Goal: Transaction & Acquisition: Book appointment/travel/reservation

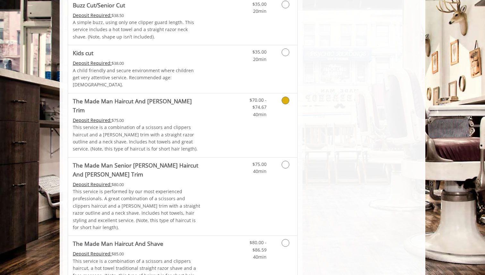
scroll to position [484, 0]
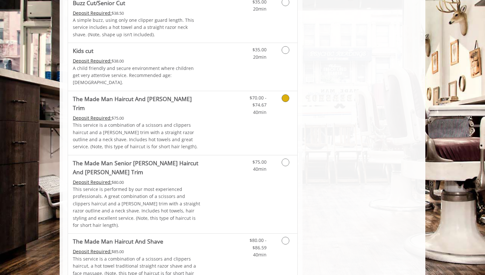
click at [188, 121] on p "This service is a combination of a scissors and clippers haircut and a [PERSON_…" at bounding box center [137, 135] width 129 height 29
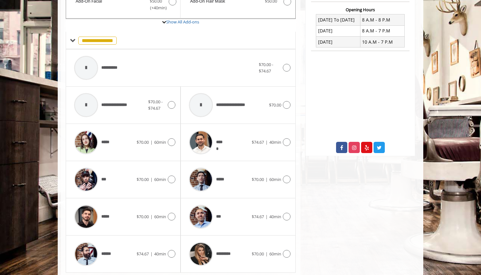
scroll to position [255, 0]
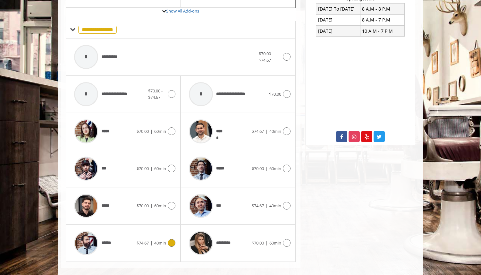
click at [133, 229] on div "******" at bounding box center [104, 243] width 66 height 30
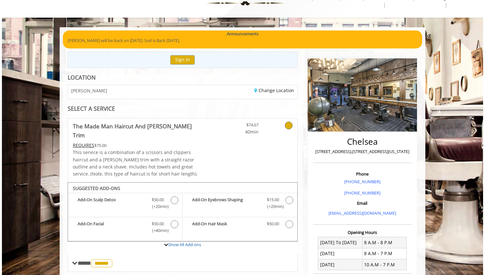
scroll to position [0, 0]
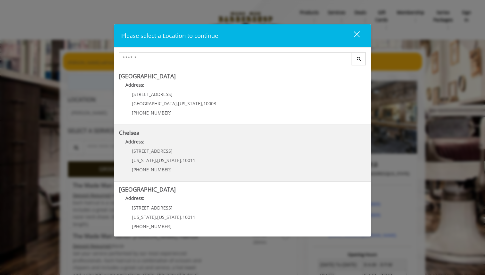
click at [165, 144] on p "Address:" at bounding box center [242, 143] width 247 height 10
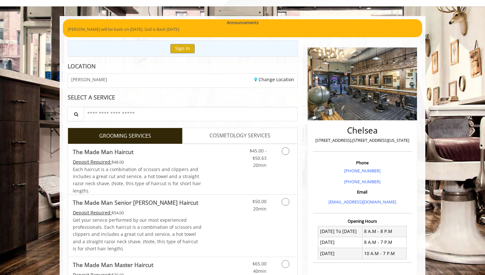
scroll to position [168, 0]
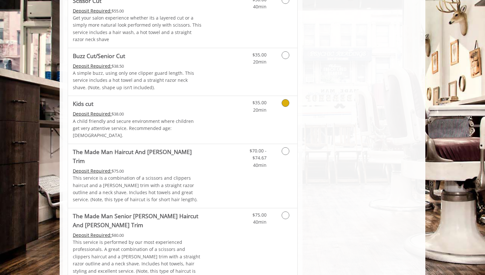
scroll to position [438, 0]
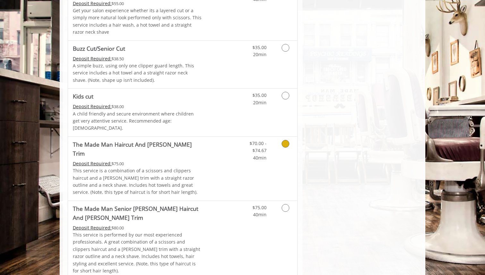
click at [165, 160] on div "Deposit Required: $75.00" at bounding box center [137, 163] width 129 height 7
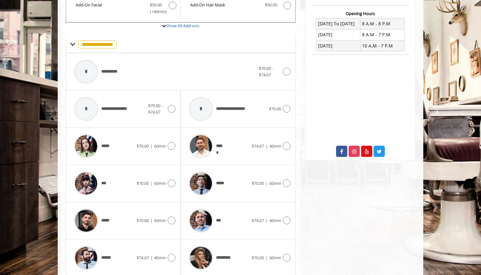
scroll to position [255, 0]
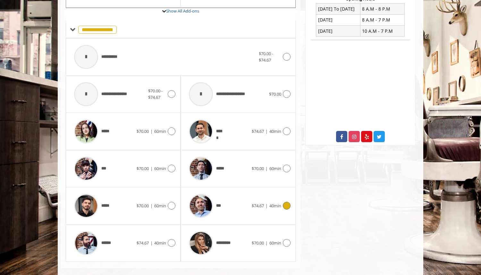
click at [237, 190] on div "***" at bounding box center [219, 205] width 66 height 30
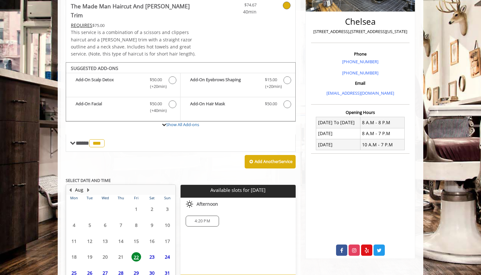
scroll to position [174, 0]
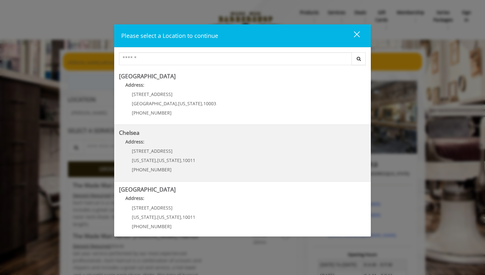
click at [158, 136] on link "Chelsea Address: [STREET_ADDRESS][US_STATE][US_STATE] (917) 639-3902" at bounding box center [242, 152] width 247 height 47
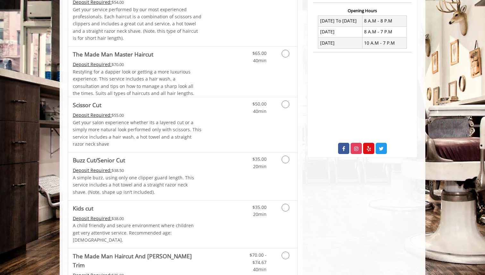
scroll to position [370, 0]
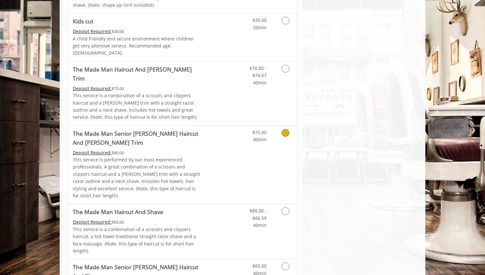
scroll to position [516, 0]
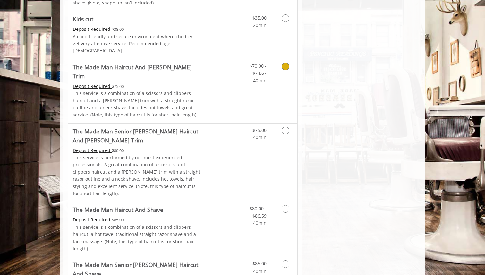
click at [188, 91] on p "This service is a combination of a scissors and clippers haircut and a [PERSON_…" at bounding box center [137, 104] width 129 height 29
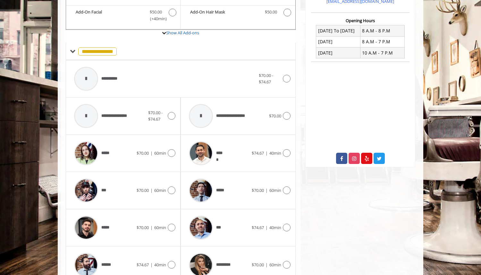
scroll to position [255, 0]
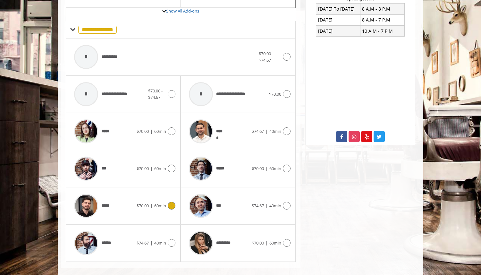
click at [151, 190] on div "***** $70.00 | 60min" at bounding box center [123, 205] width 104 height 30
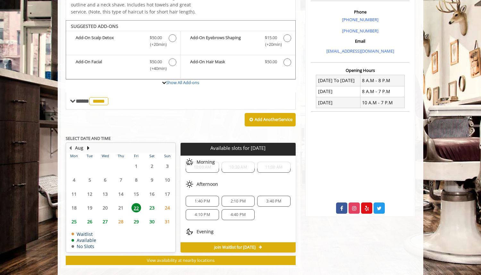
scroll to position [29, 0]
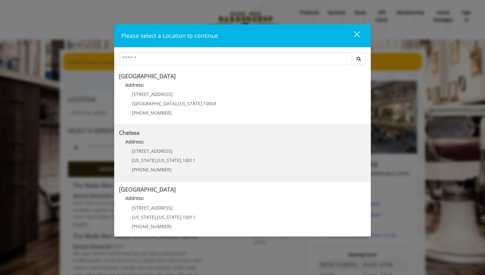
click at [153, 142] on p "Address:" at bounding box center [242, 143] width 247 height 10
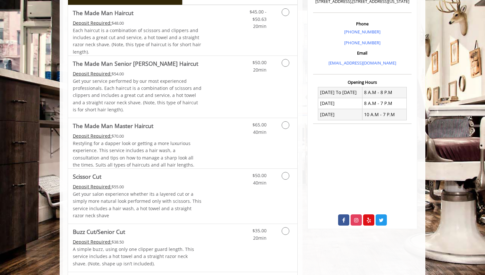
scroll to position [248, 0]
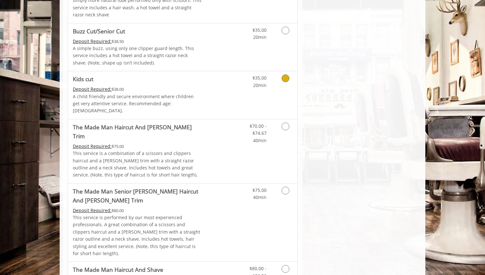
scroll to position [467, 0]
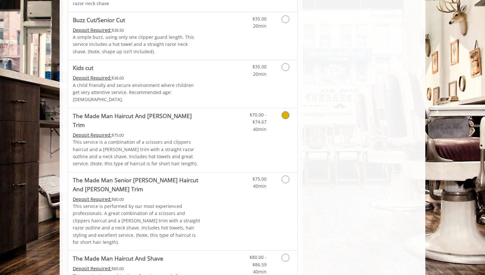
click at [157, 138] on p "This service is a combination of a scissors and clippers haircut and a [PERSON_…" at bounding box center [137, 152] width 129 height 29
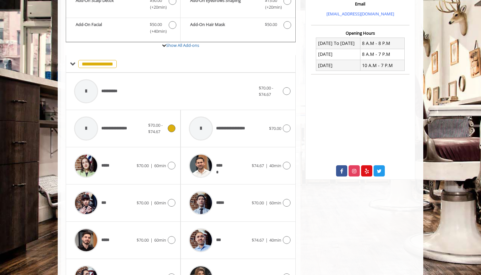
scroll to position [255, 0]
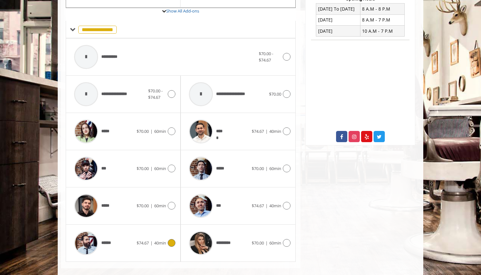
click at [170, 241] on div "****** $74.67 | 40min" at bounding box center [123, 243] width 104 height 30
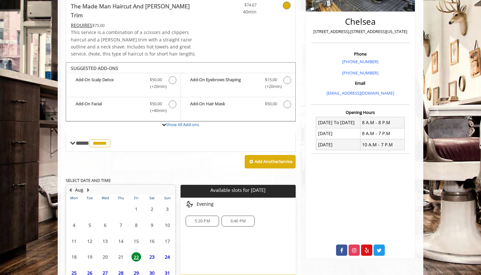
scroll to position [174, 0]
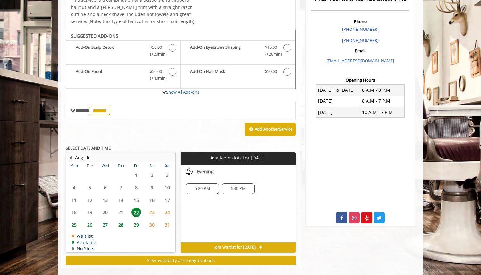
click at [156, 207] on span "23" at bounding box center [152, 211] width 10 height 9
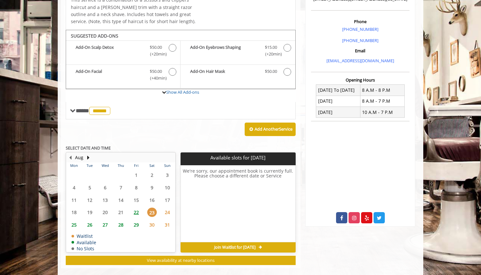
click at [138, 207] on span "22" at bounding box center [136, 211] width 10 height 9
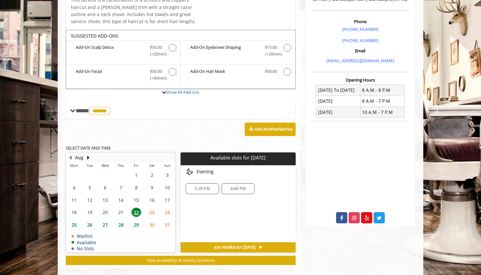
click at [72, 220] on span "25" at bounding box center [74, 224] width 10 height 9
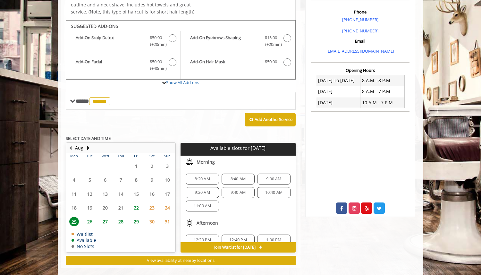
click at [138, 203] on span "22" at bounding box center [136, 207] width 10 height 9
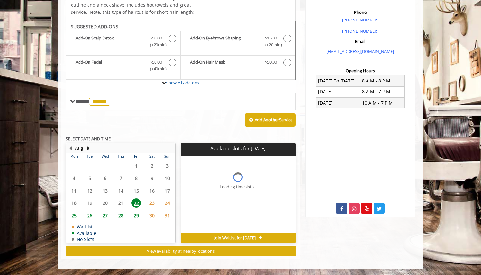
scroll to position [174, 0]
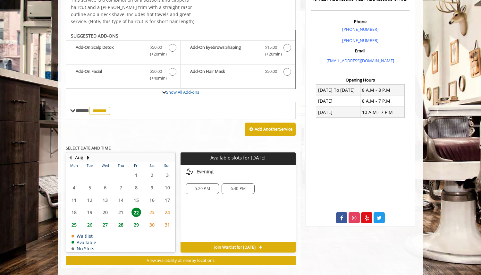
click at [205, 186] on span "5:20 PM" at bounding box center [202, 188] width 15 height 5
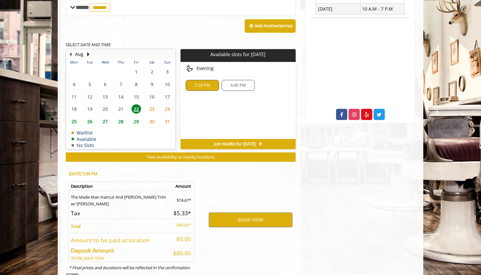
scroll to position [290, 0]
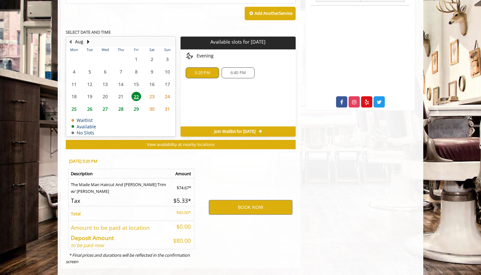
click at [232, 129] on span "Join Waitlist for [DATE]" at bounding box center [234, 131] width 41 height 5
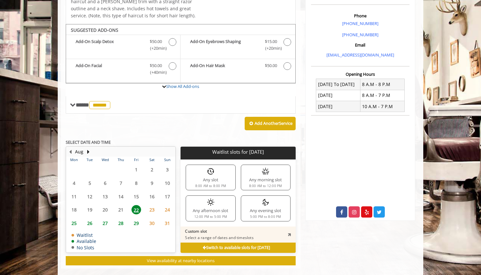
click at [234, 245] on b "Switch to available slots for Fri, Aug 22 2025" at bounding box center [236, 247] width 67 height 5
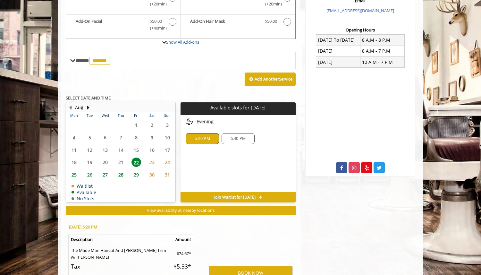
scroll to position [290, 0]
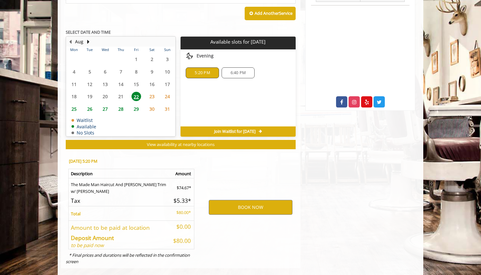
click at [90, 104] on span "26" at bounding box center [90, 108] width 10 height 9
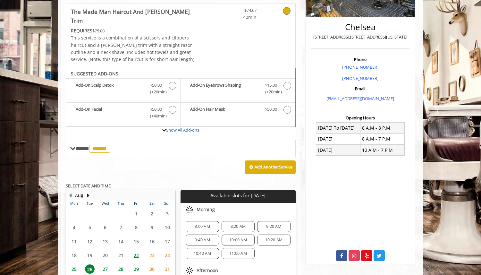
scroll to position [184, 0]
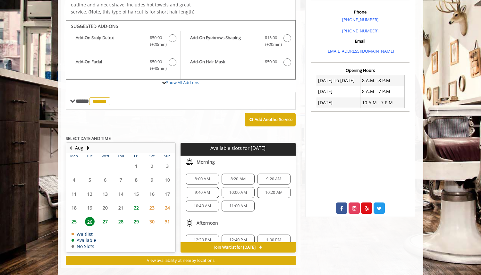
click at [140, 203] on span "22" at bounding box center [136, 207] width 10 height 9
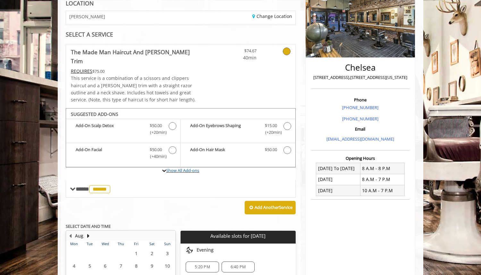
scroll to position [97, 0]
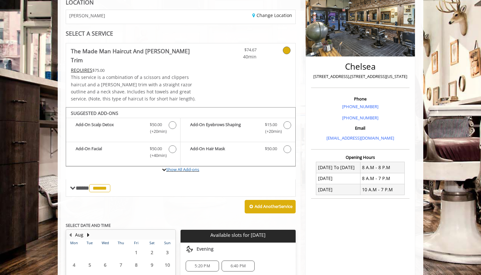
click at [195, 166] on label "Show All Add-ons" at bounding box center [181, 172] width 230 height 13
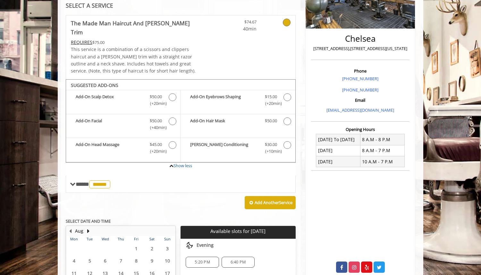
scroll to position [198, 0]
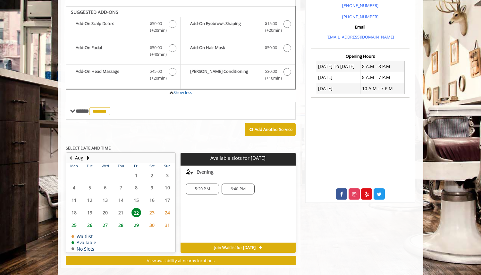
click at [209, 184] on div "5:20 PM" at bounding box center [202, 188] width 33 height 11
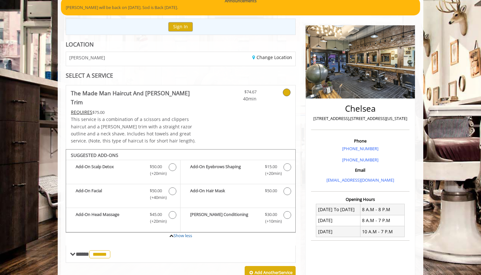
scroll to position [56, 0]
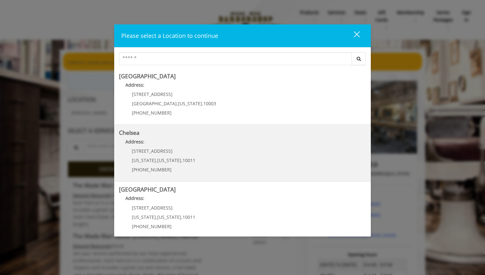
click at [201, 139] on p "Address:" at bounding box center [242, 143] width 247 height 10
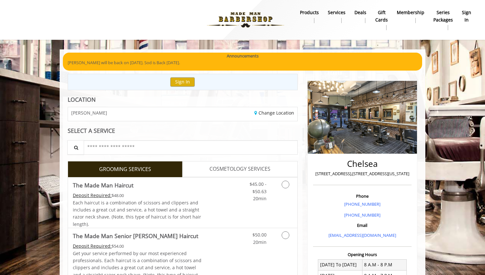
scroll to position [136, 0]
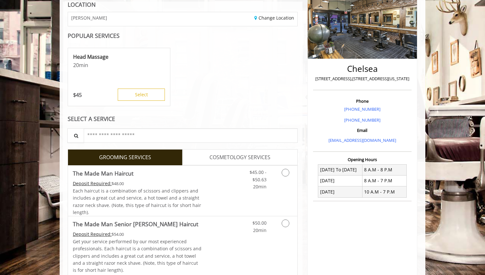
scroll to position [99, 0]
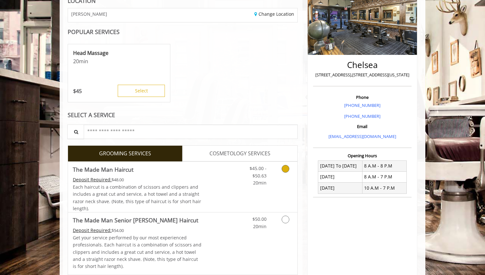
click at [218, 164] on link "Discounted Price" at bounding box center [221, 187] width 38 height 50
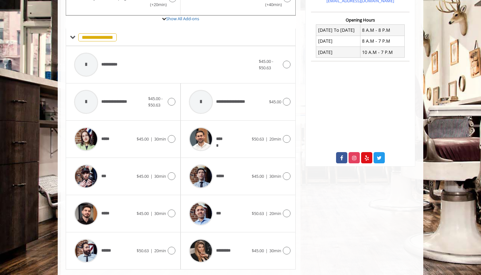
scroll to position [251, 0]
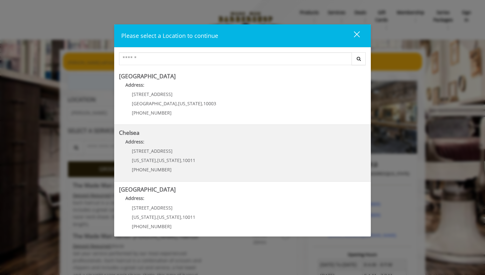
click at [266, 133] on h5 "Chelsea" at bounding box center [242, 132] width 247 height 6
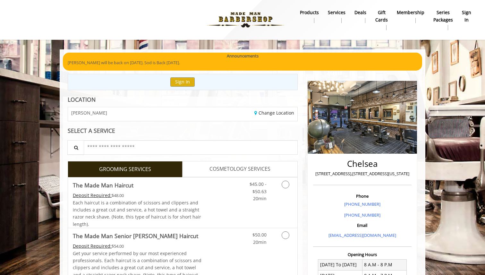
scroll to position [50, 0]
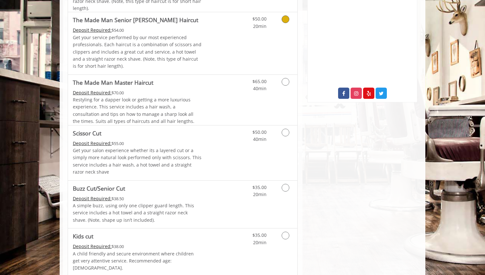
scroll to position [306, 0]
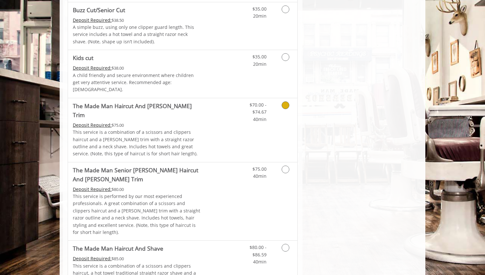
click at [280, 98] on link "Grooming services" at bounding box center [284, 110] width 16 height 25
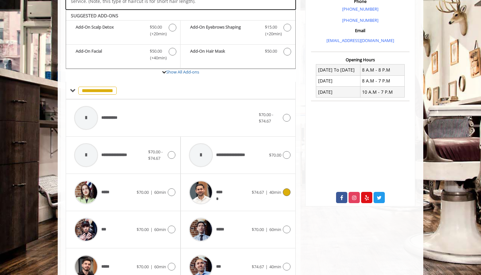
scroll to position [0, 0]
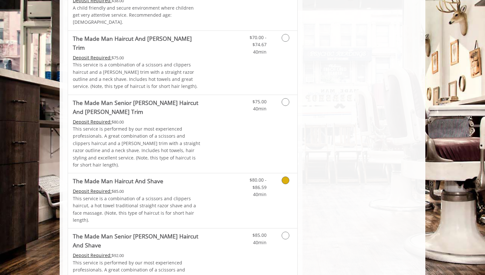
scroll to position [528, 0]
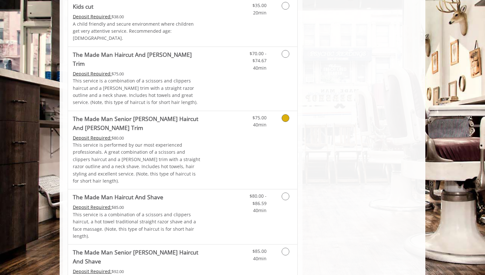
click at [186, 115] on Trim "The Made Man Senior [PERSON_NAME] Haircut And [PERSON_NAME] Trim" at bounding box center [137, 123] width 129 height 18
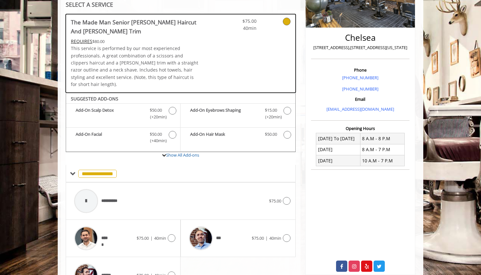
scroll to position [160, 0]
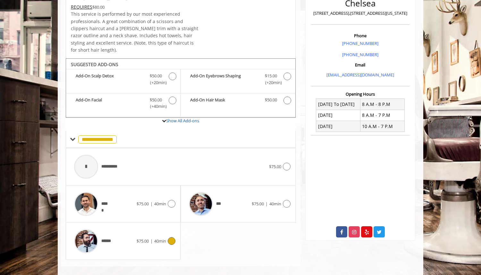
click at [171, 237] on icon at bounding box center [172, 241] width 8 height 8
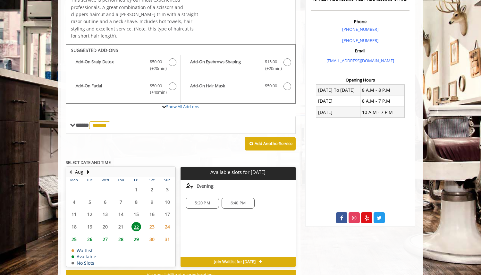
scroll to position [186, 0]
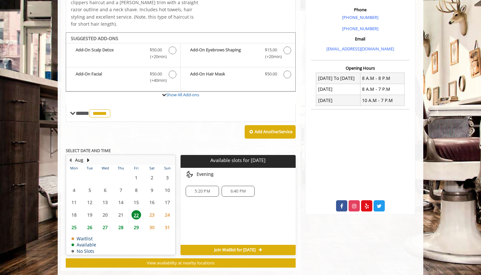
click at [195, 190] on div "5:20 PM 6:40 PM" at bounding box center [237, 190] width 115 height 21
click at [195, 188] on span "5:20 PM" at bounding box center [202, 190] width 15 height 5
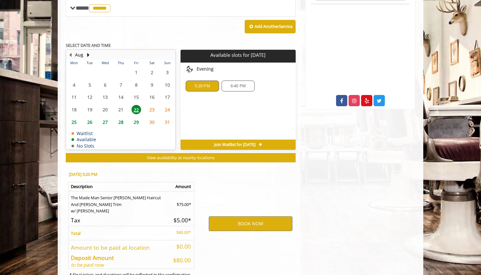
scroll to position [313, 0]
